Goal: Task Accomplishment & Management: Use online tool/utility

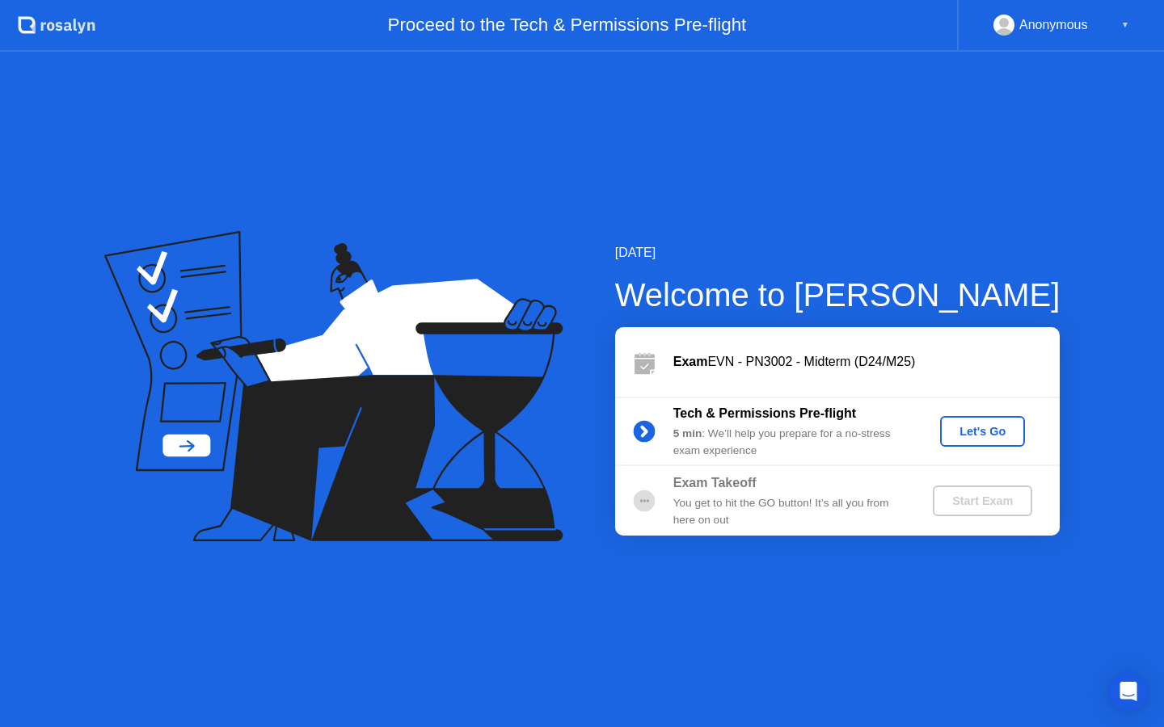
click at [965, 428] on div "Let's Go" at bounding box center [982, 431] width 72 height 13
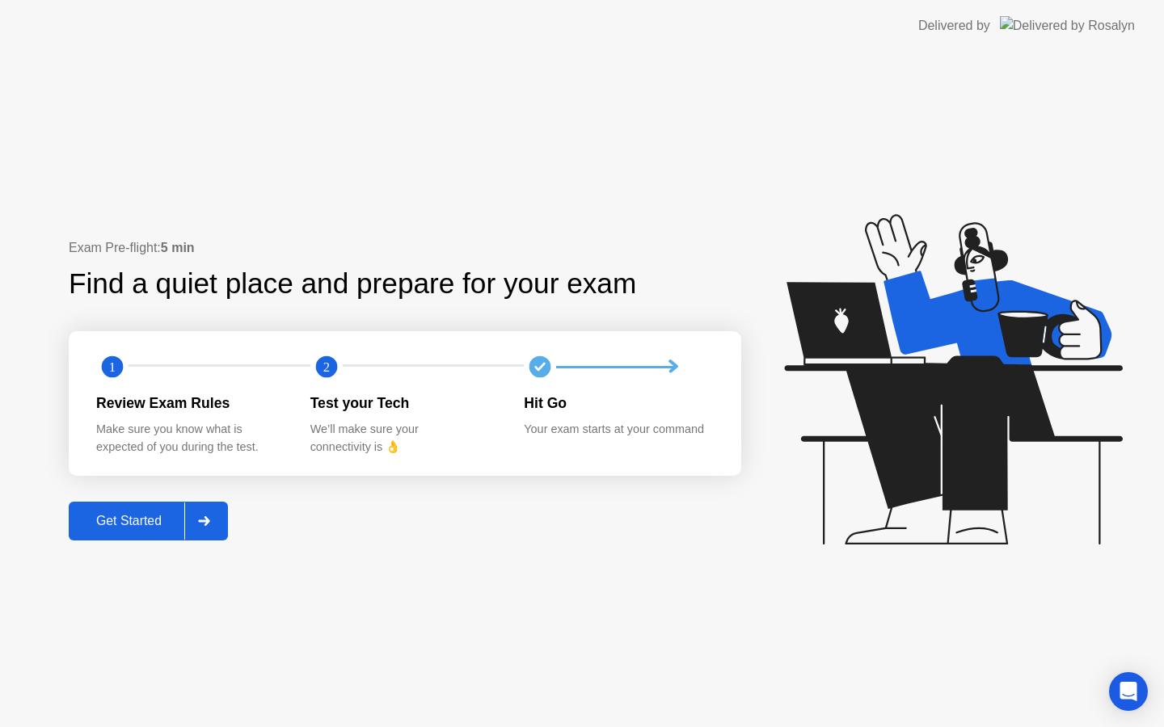
click at [145, 516] on div "Get Started" at bounding box center [129, 521] width 111 height 15
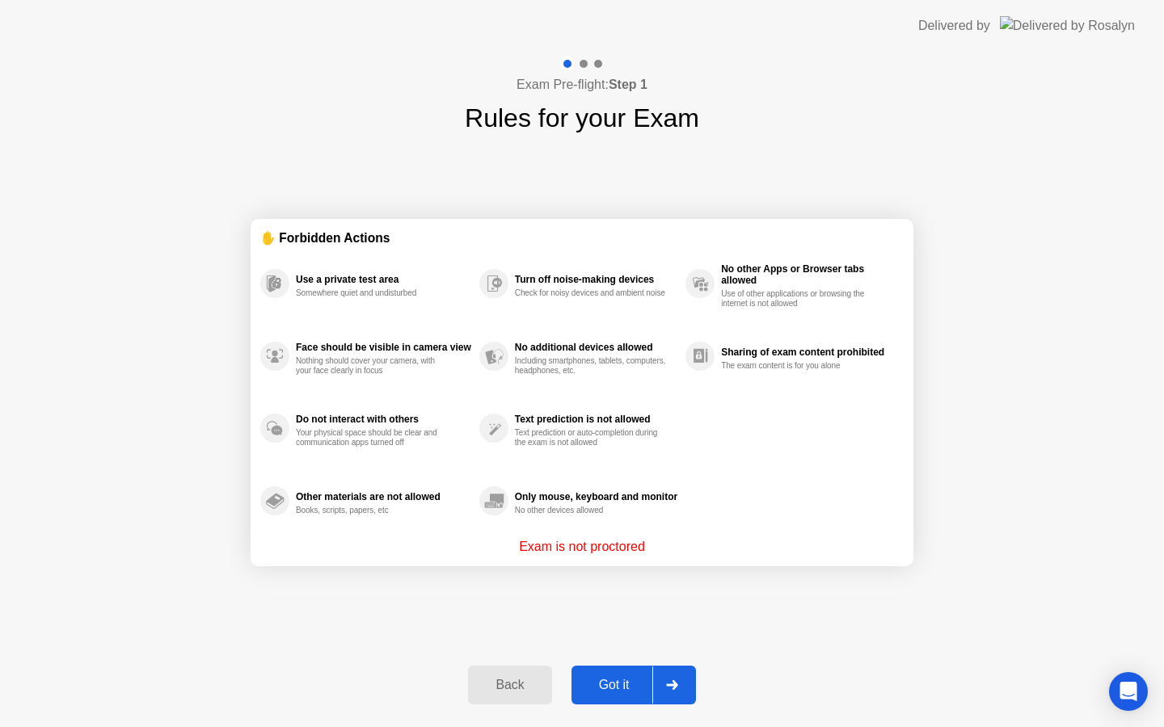
click at [604, 667] on button "Got it" at bounding box center [633, 685] width 124 height 39
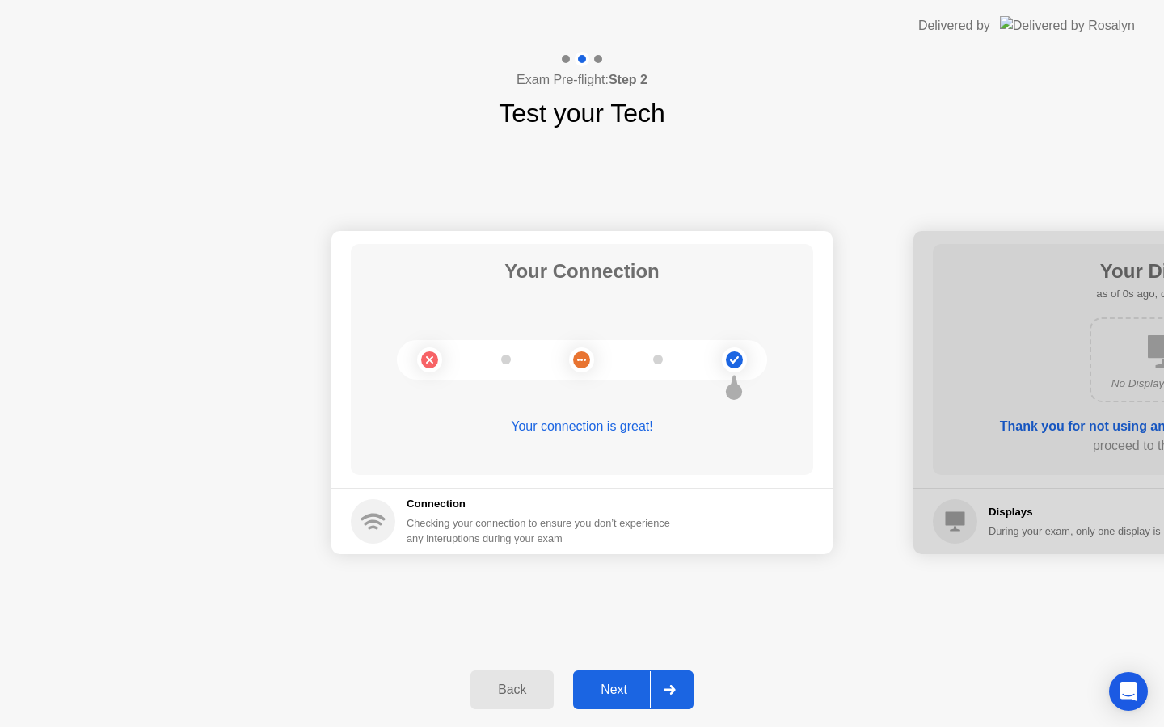
click at [621, 696] on div "Next" at bounding box center [614, 690] width 72 height 15
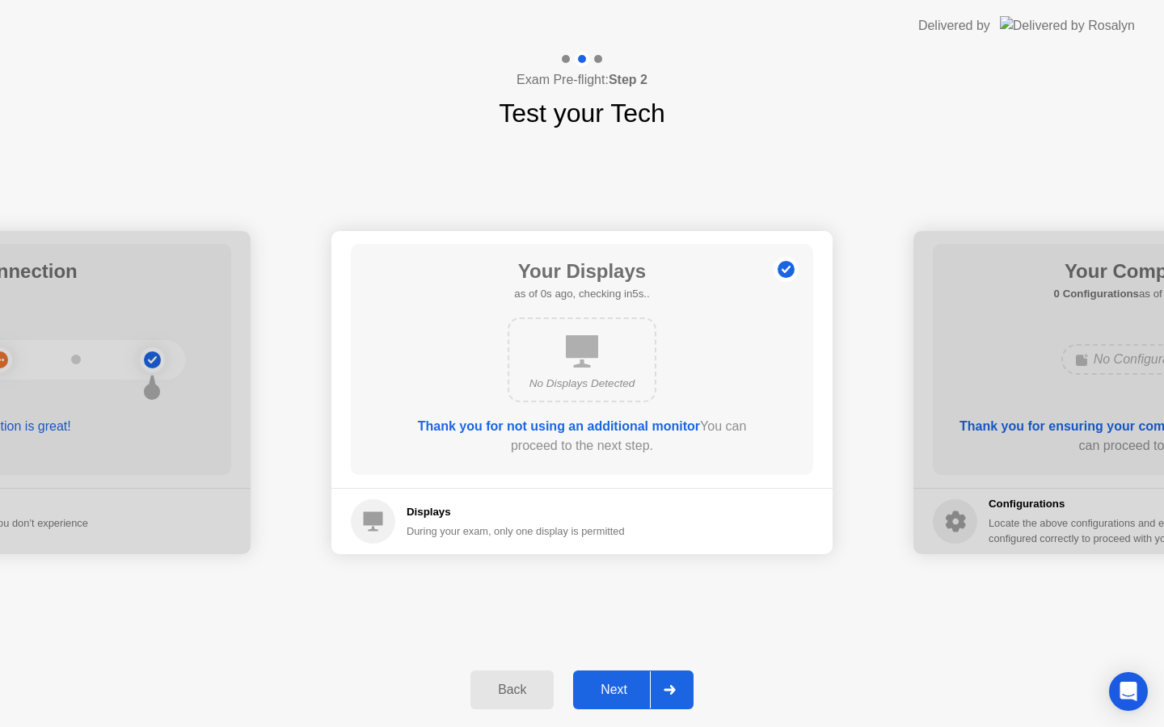
click at [621, 696] on div "Next" at bounding box center [614, 690] width 72 height 15
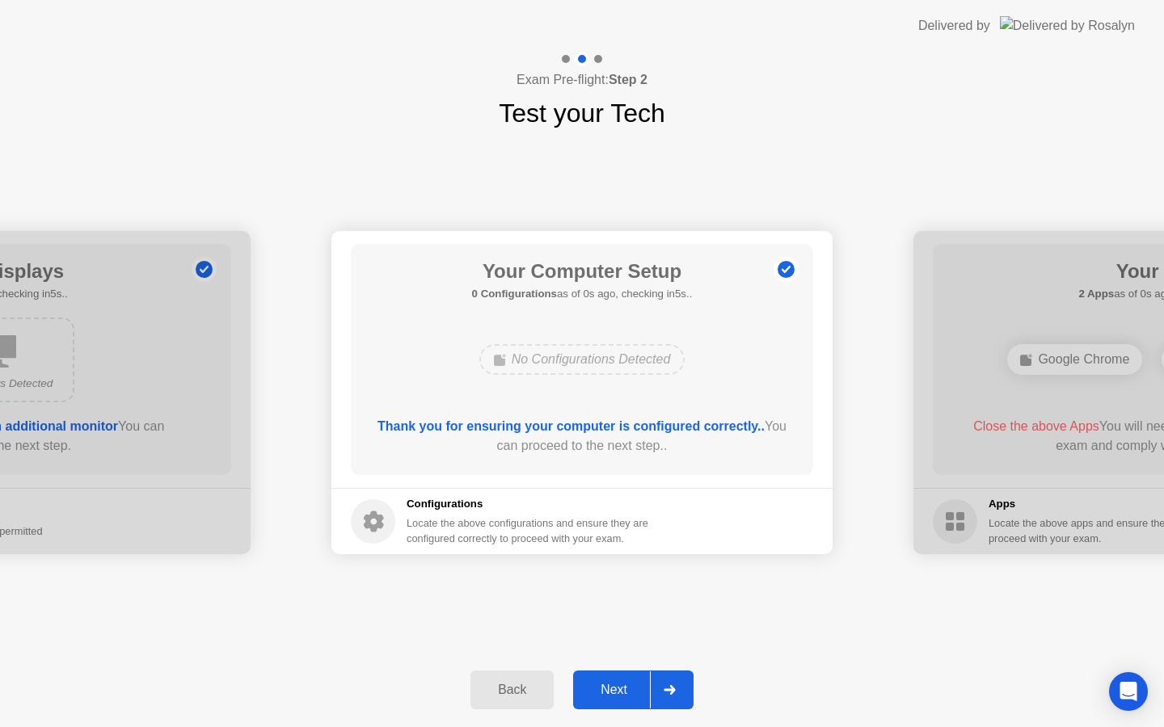
click at [621, 696] on div "Next" at bounding box center [614, 690] width 72 height 15
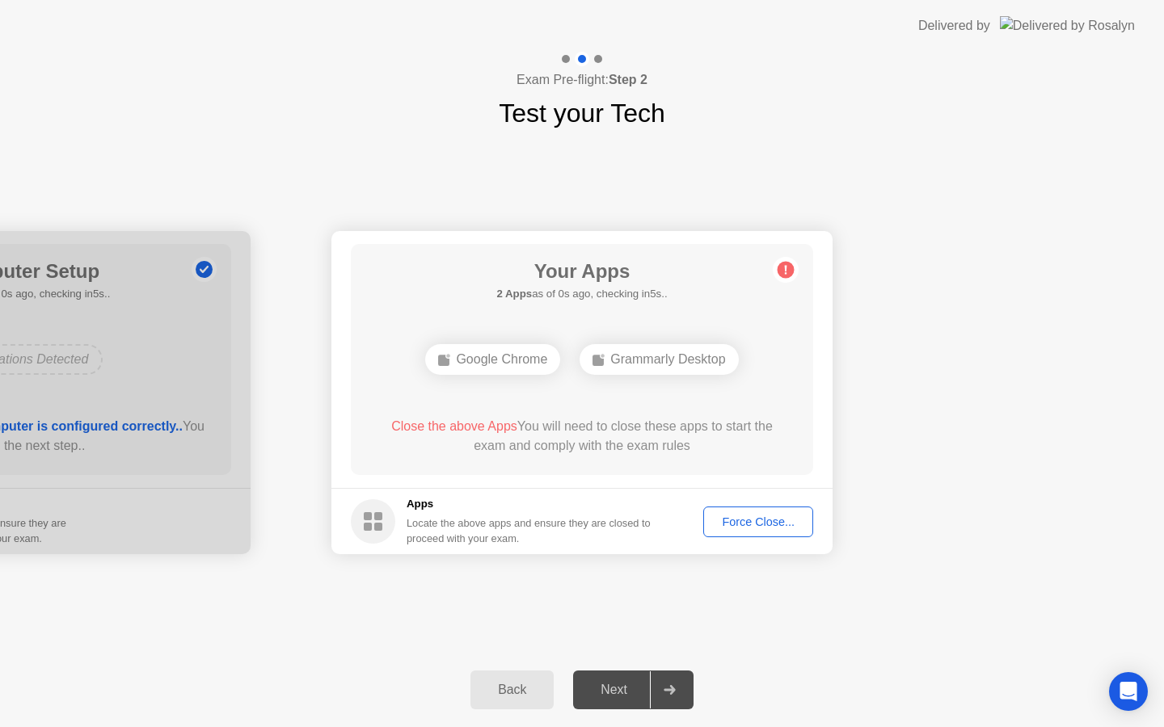
click at [621, 696] on div "Next" at bounding box center [614, 690] width 72 height 15
click at [735, 528] on div "Force Close..." at bounding box center [758, 522] width 99 height 13
click at [725, 523] on div "Force Close..." at bounding box center [758, 522] width 99 height 13
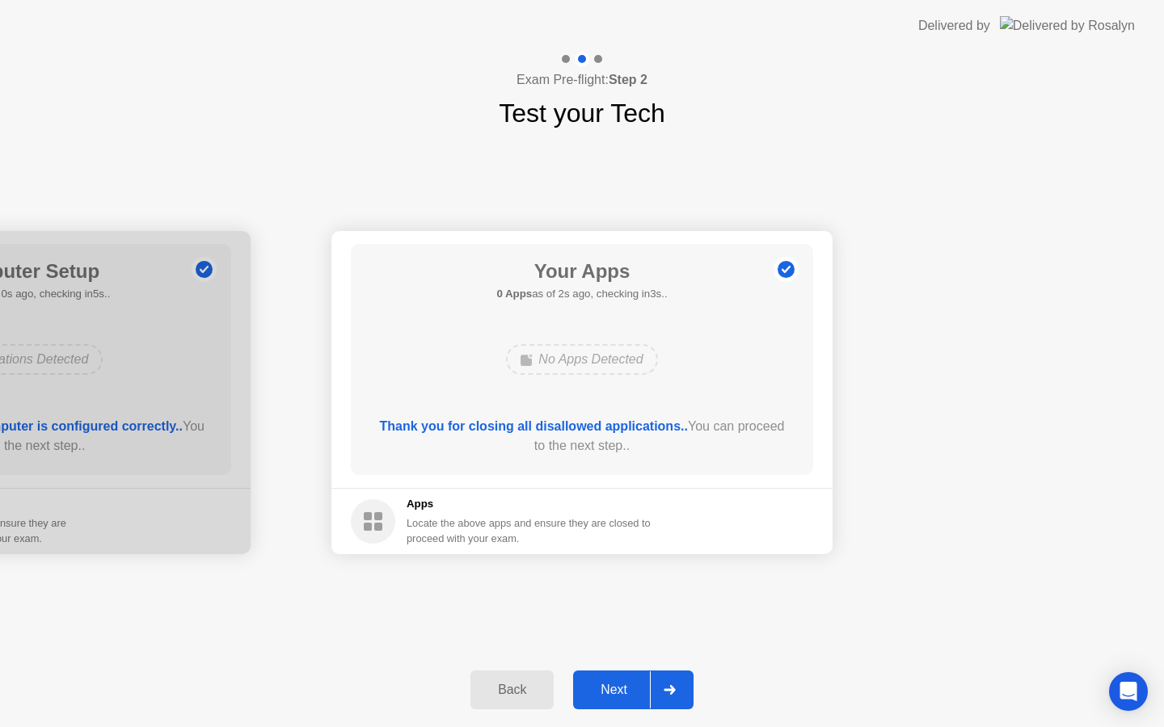
click at [629, 692] on div "Next" at bounding box center [614, 690] width 72 height 15
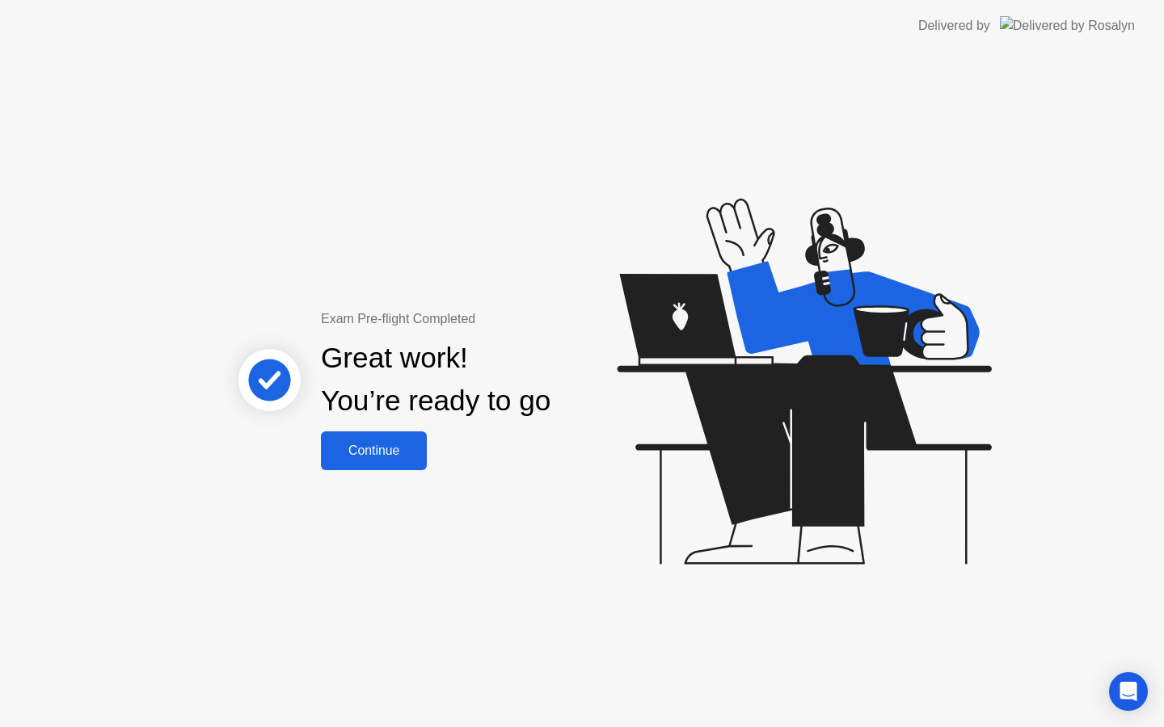
click at [399, 444] on div "Continue" at bounding box center [374, 451] width 96 height 15
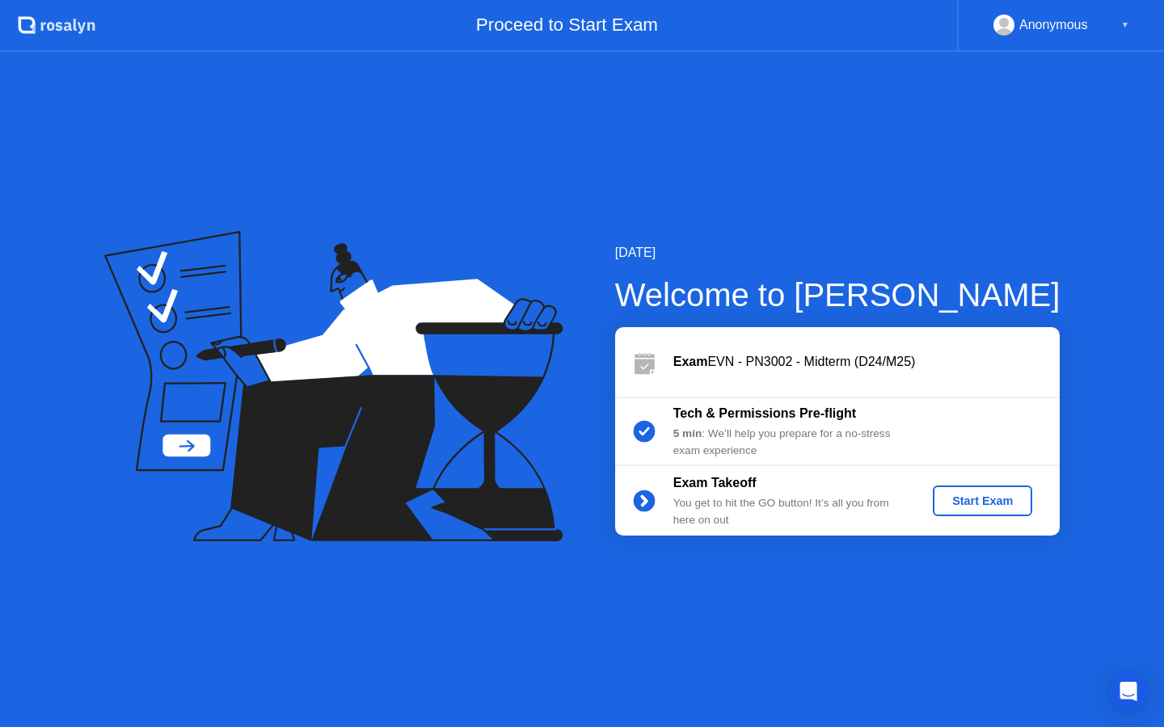
click at [980, 497] on div "Start Exam" at bounding box center [982, 500] width 86 height 13
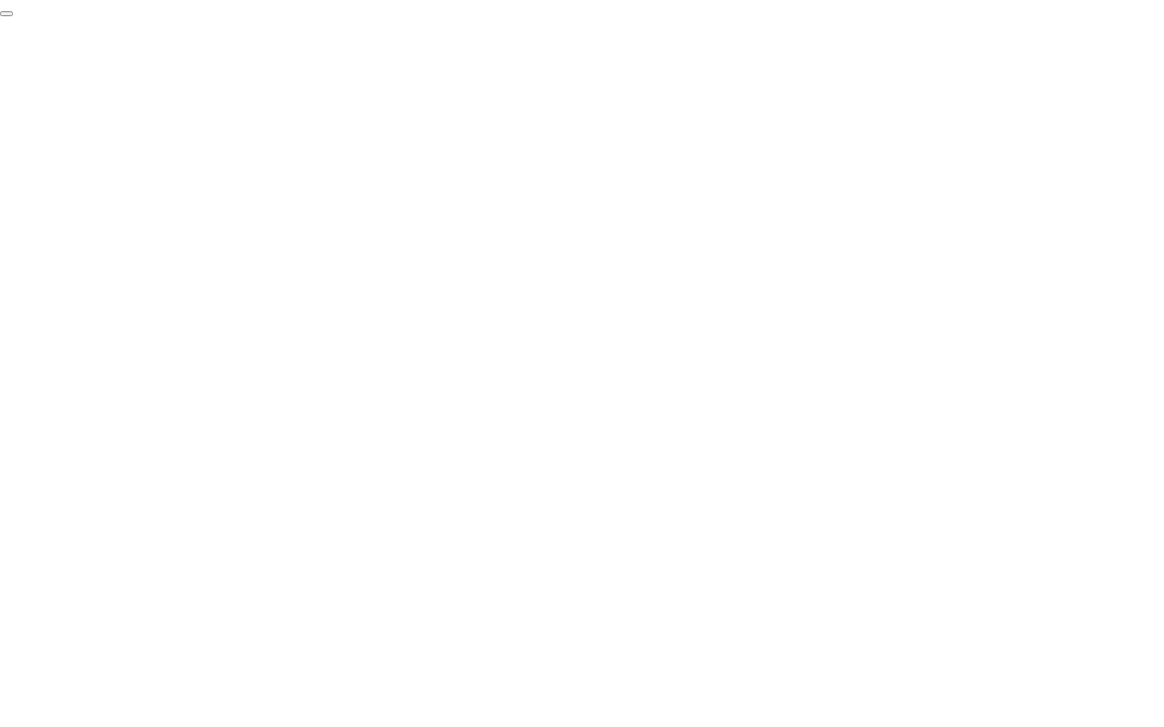
click div "End Proctoring Session"
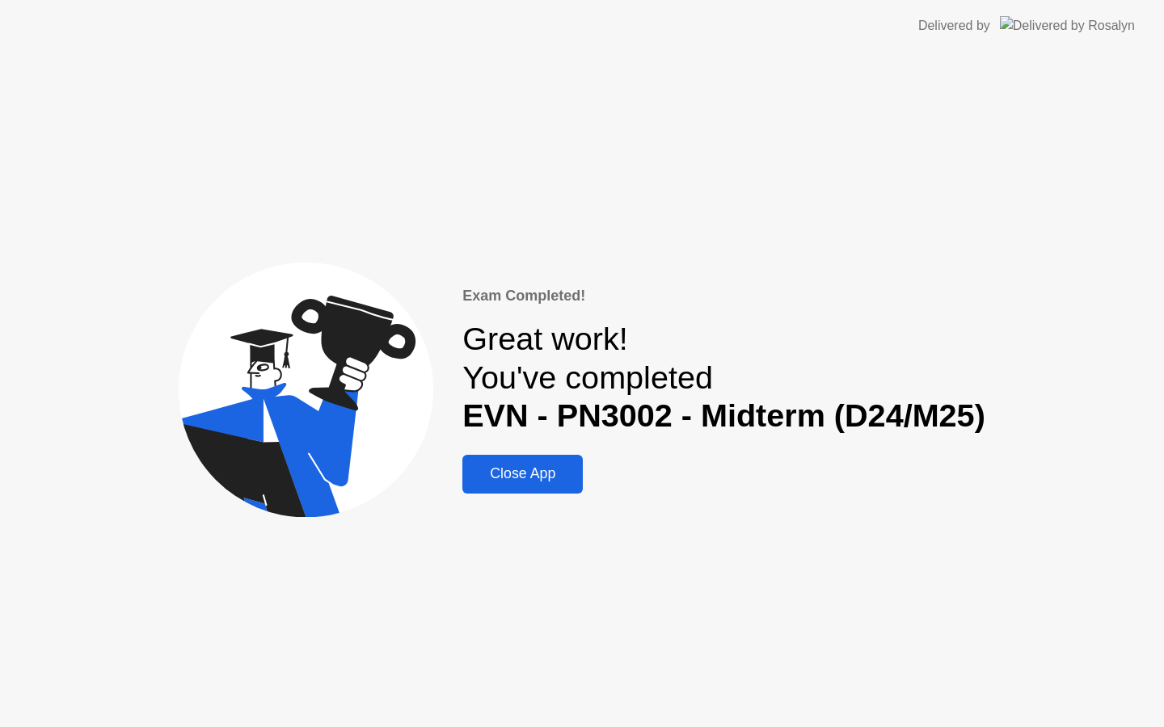
click at [549, 486] on button "Close App" at bounding box center [522, 474] width 120 height 39
